Goal: Task Accomplishment & Management: Manage account settings

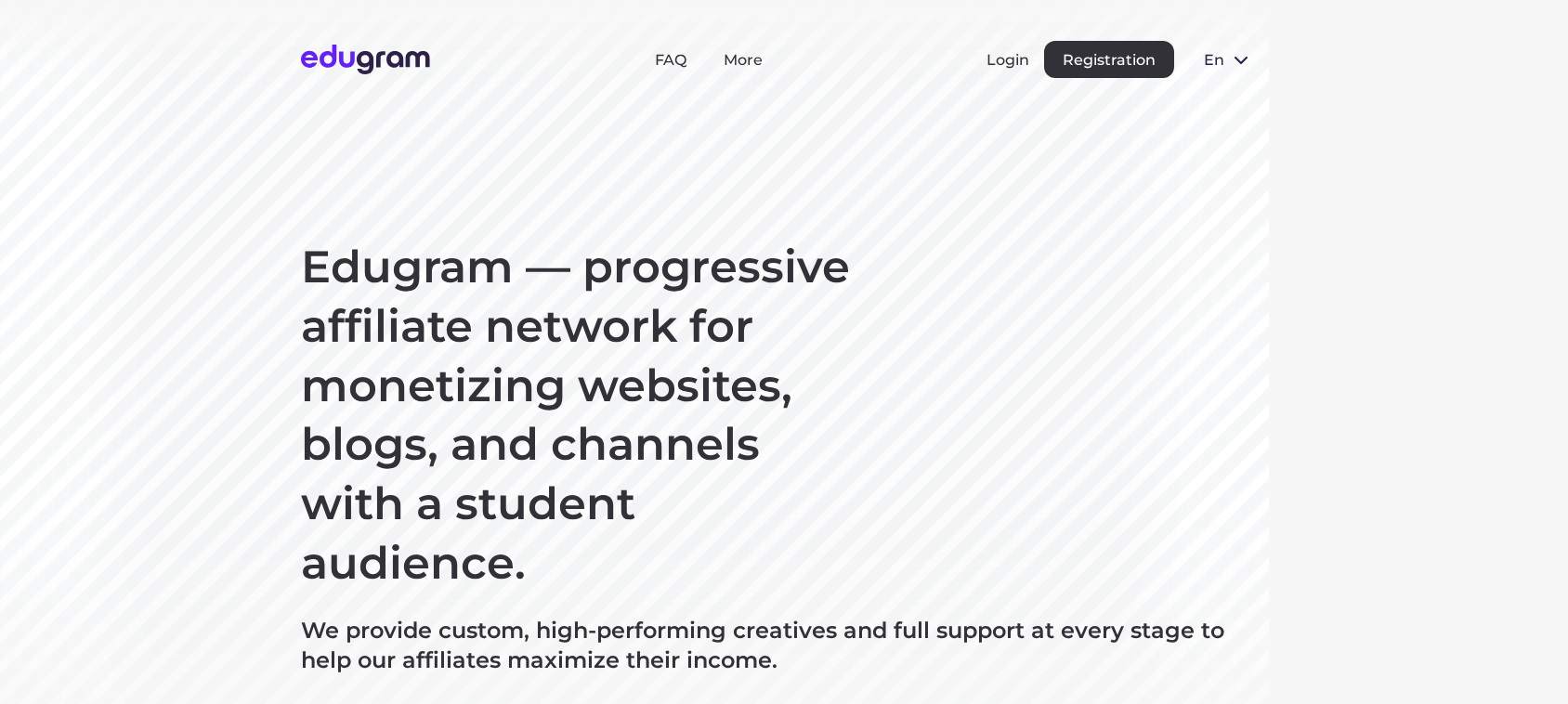
click at [986, 52] on button "Login" at bounding box center [1007, 60] width 43 height 17
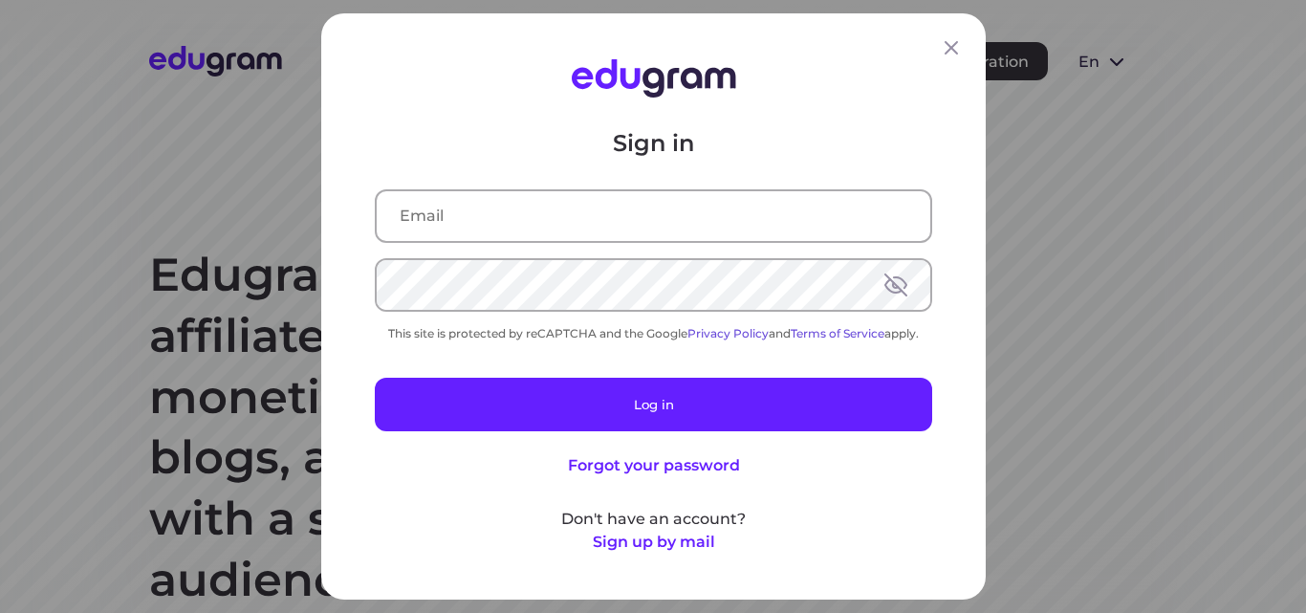
type input "dimittross@yandex.ru"
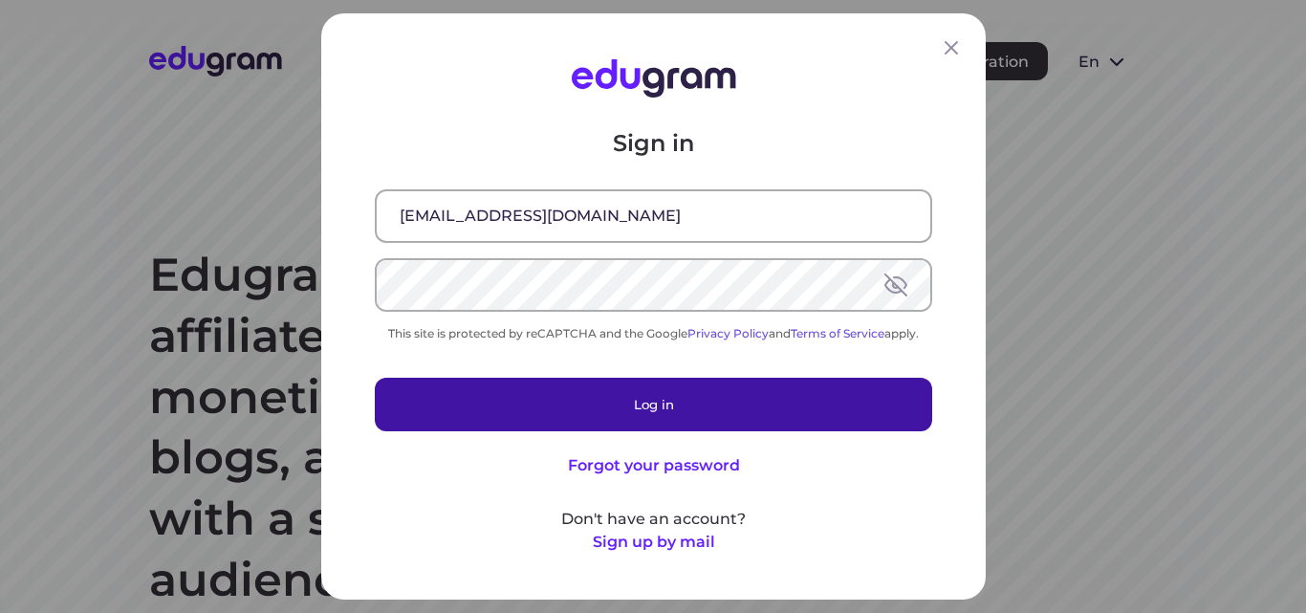
click at [662, 423] on button "Log in" at bounding box center [653, 405] width 557 height 54
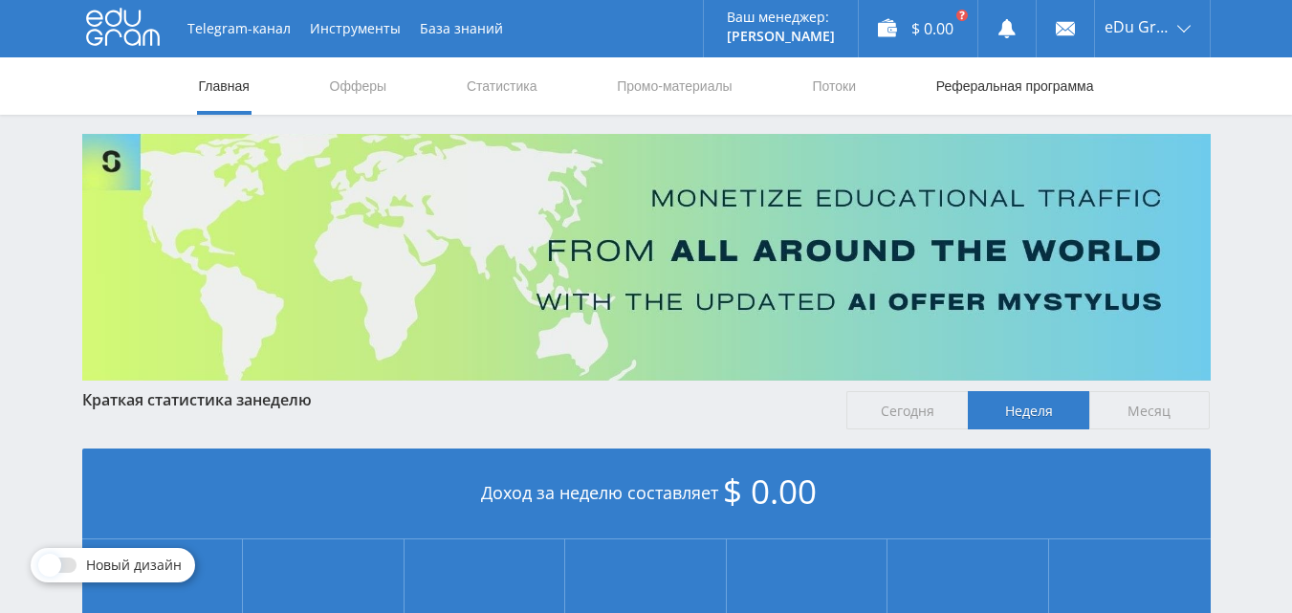
click at [1012, 95] on link "Реферальная программа" at bounding box center [1015, 85] width 162 height 57
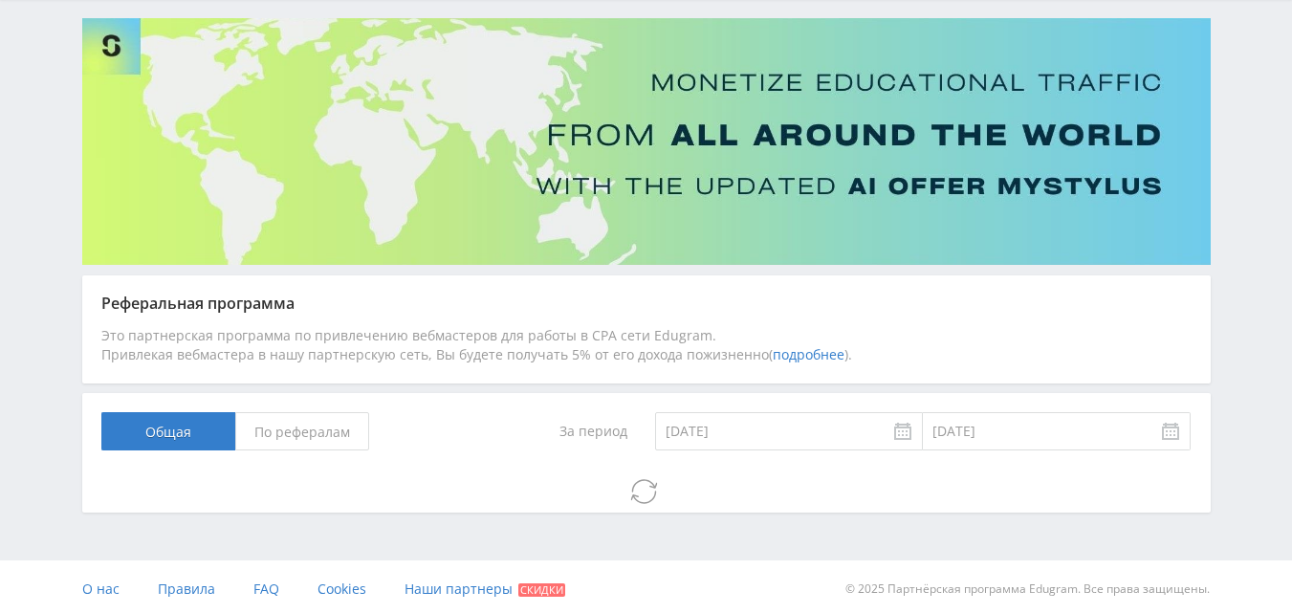
scroll to position [120, 0]
